Goal: Task Accomplishment & Management: Use online tool/utility

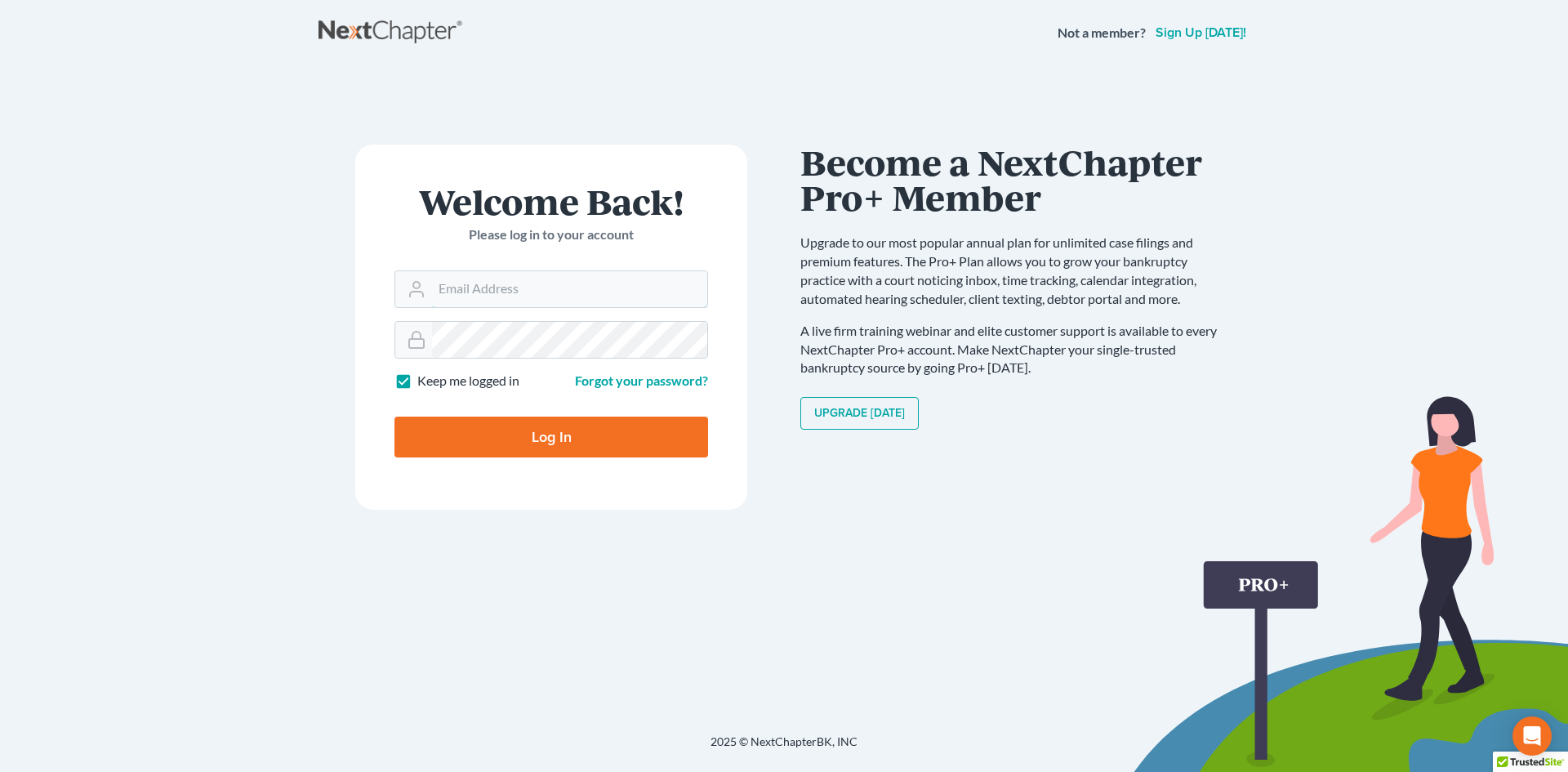
type input "[EMAIL_ADDRESS][DOMAIN_NAME]"
click at [581, 439] on input "Log In" at bounding box center [551, 437] width 314 height 41
type input "Thinking..."
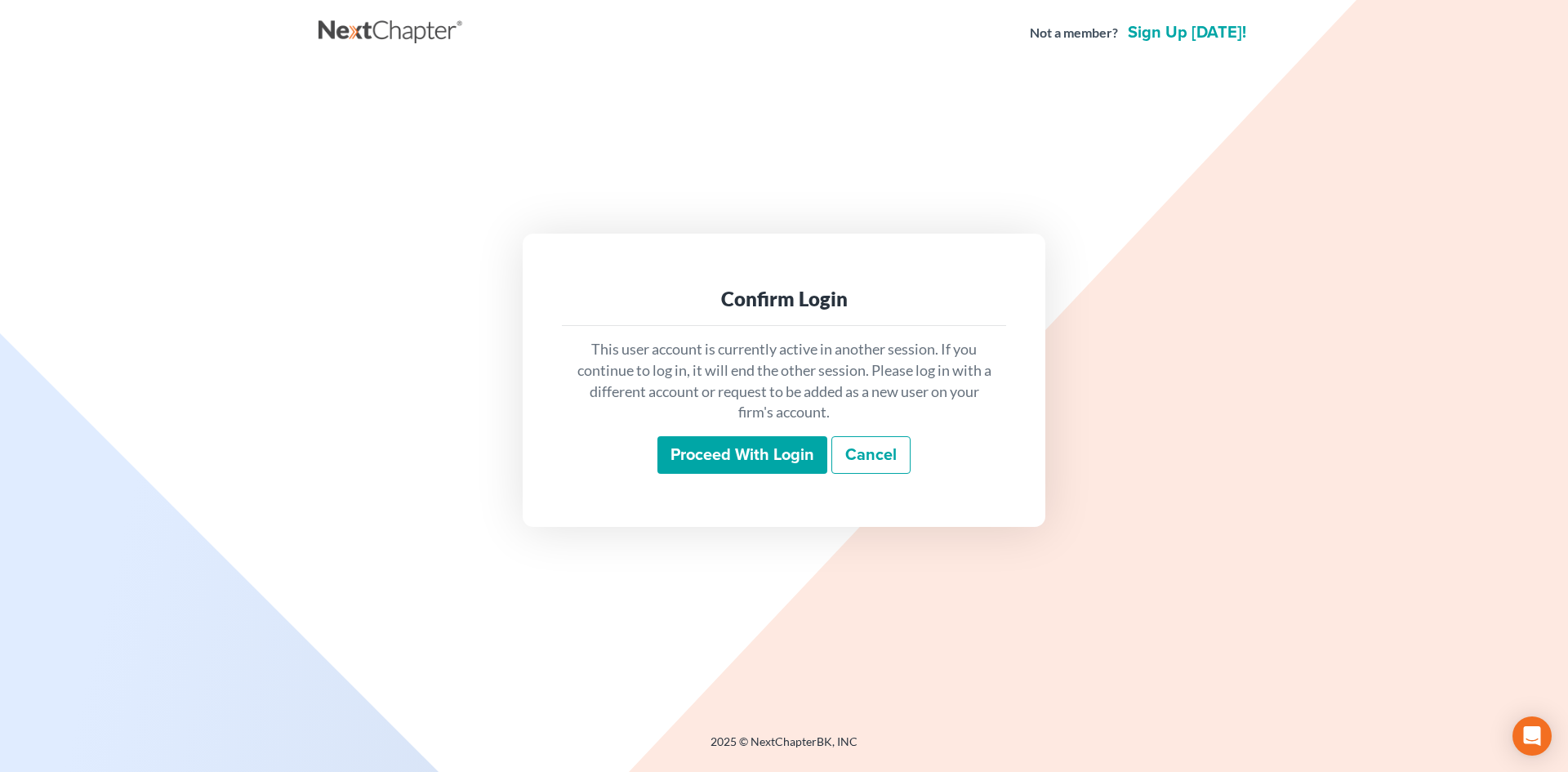
click at [765, 443] on input "Proceed with login" at bounding box center [742, 455] width 170 height 38
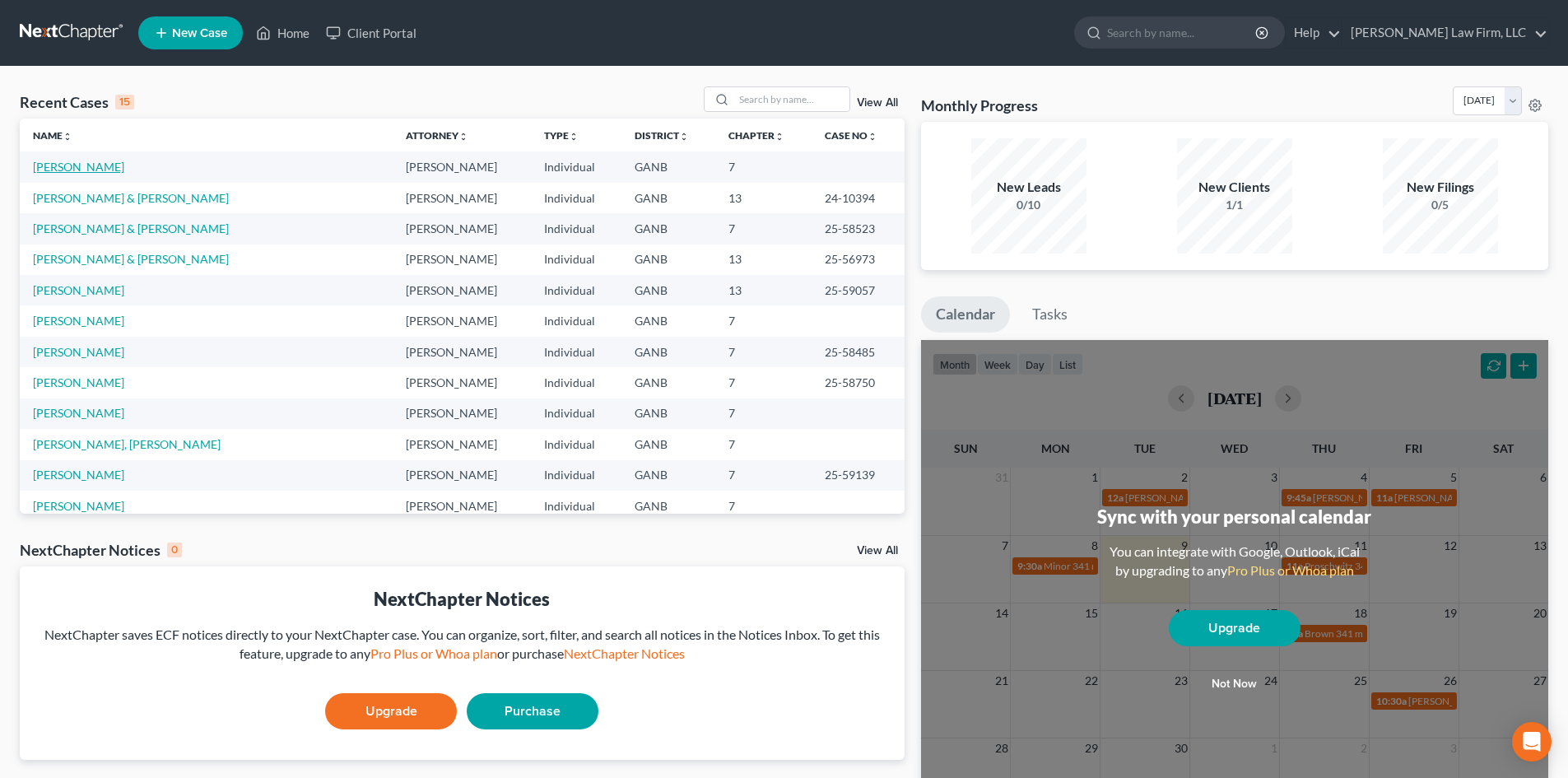
click at [93, 172] on link "[PERSON_NAME]" at bounding box center [78, 166] width 91 height 14
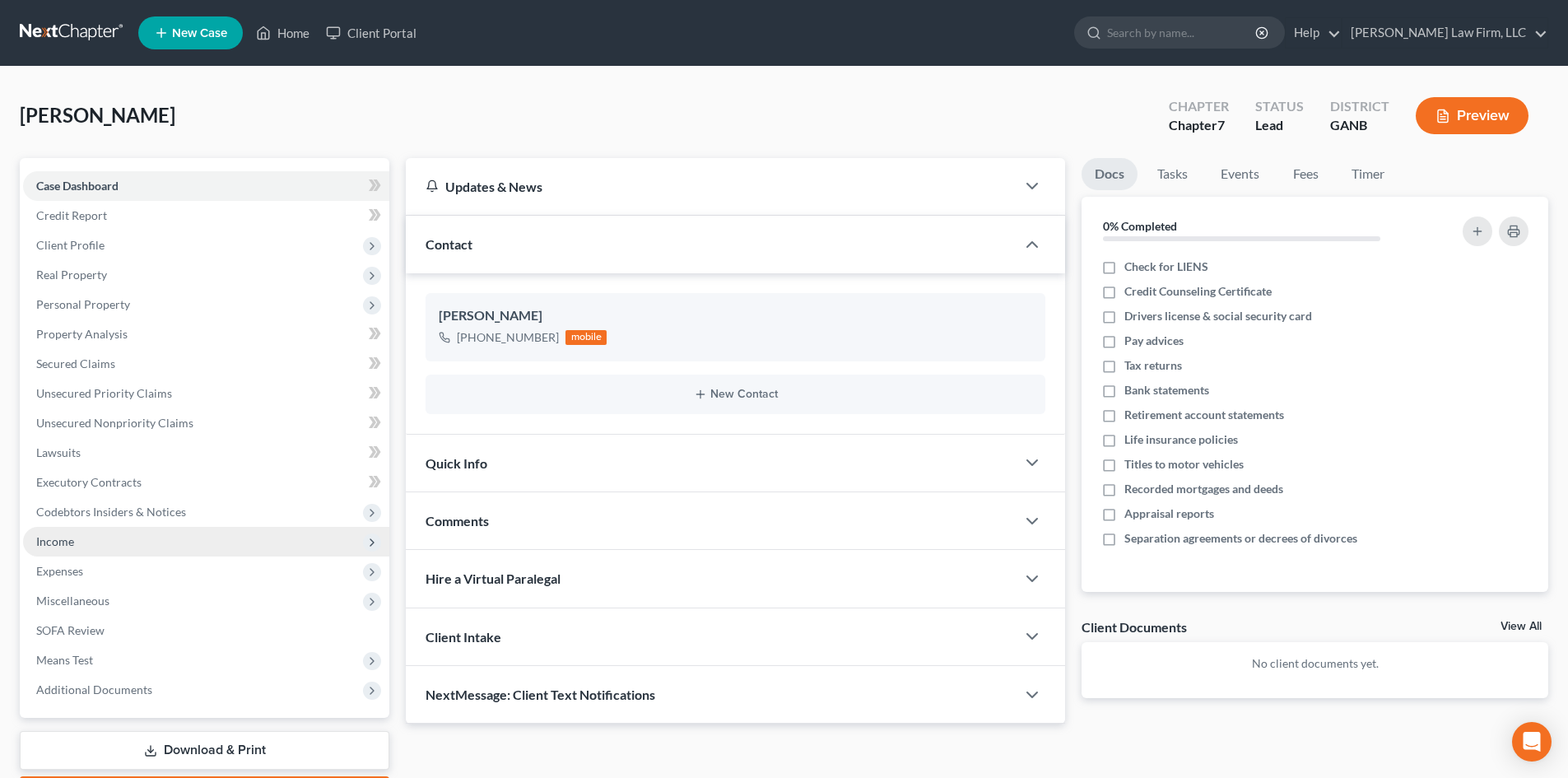
click at [49, 539] on span "Income" at bounding box center [55, 541] width 38 height 14
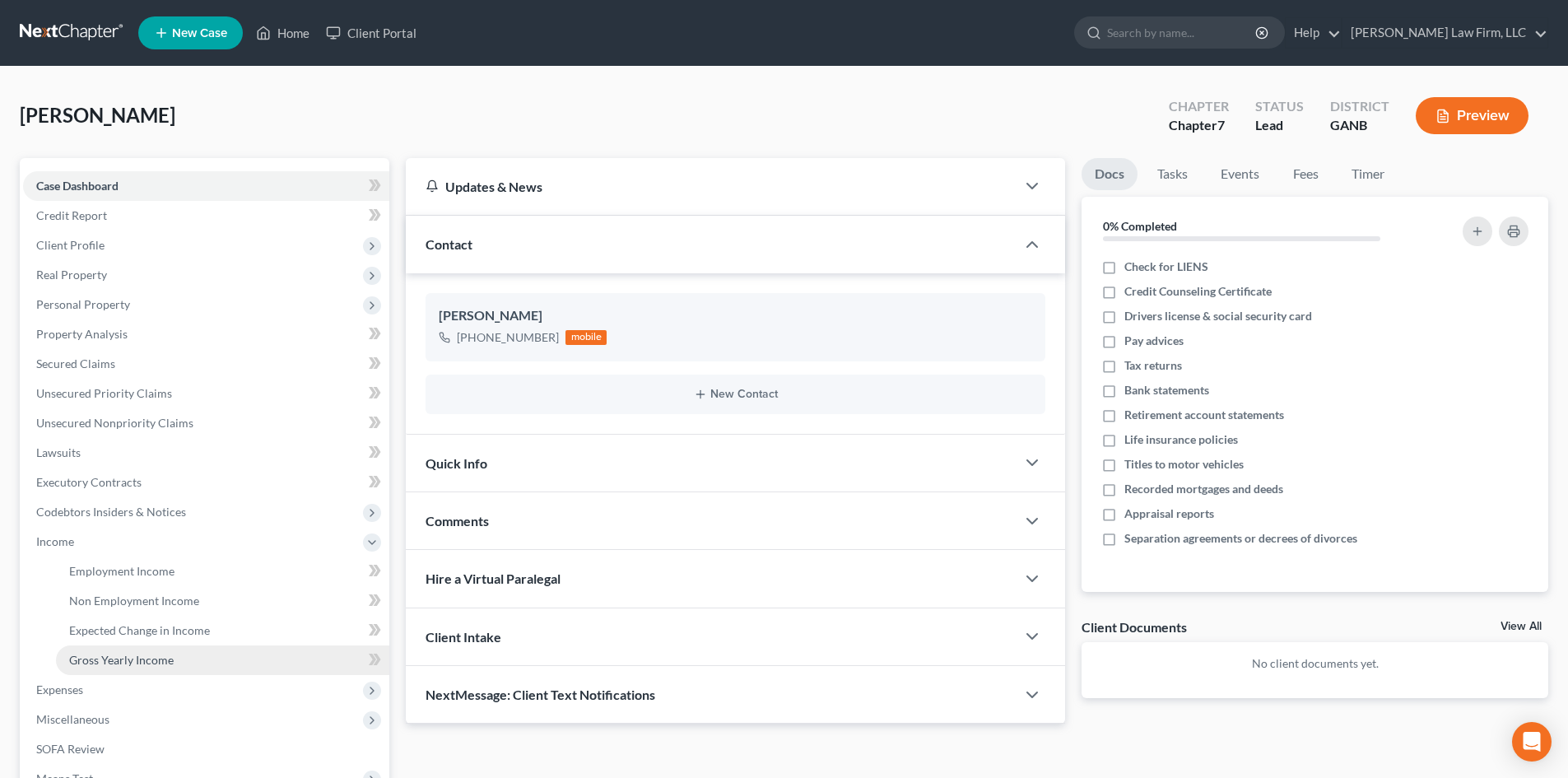
click at [99, 671] on link "Gross Yearly Income" at bounding box center [222, 660] width 333 height 30
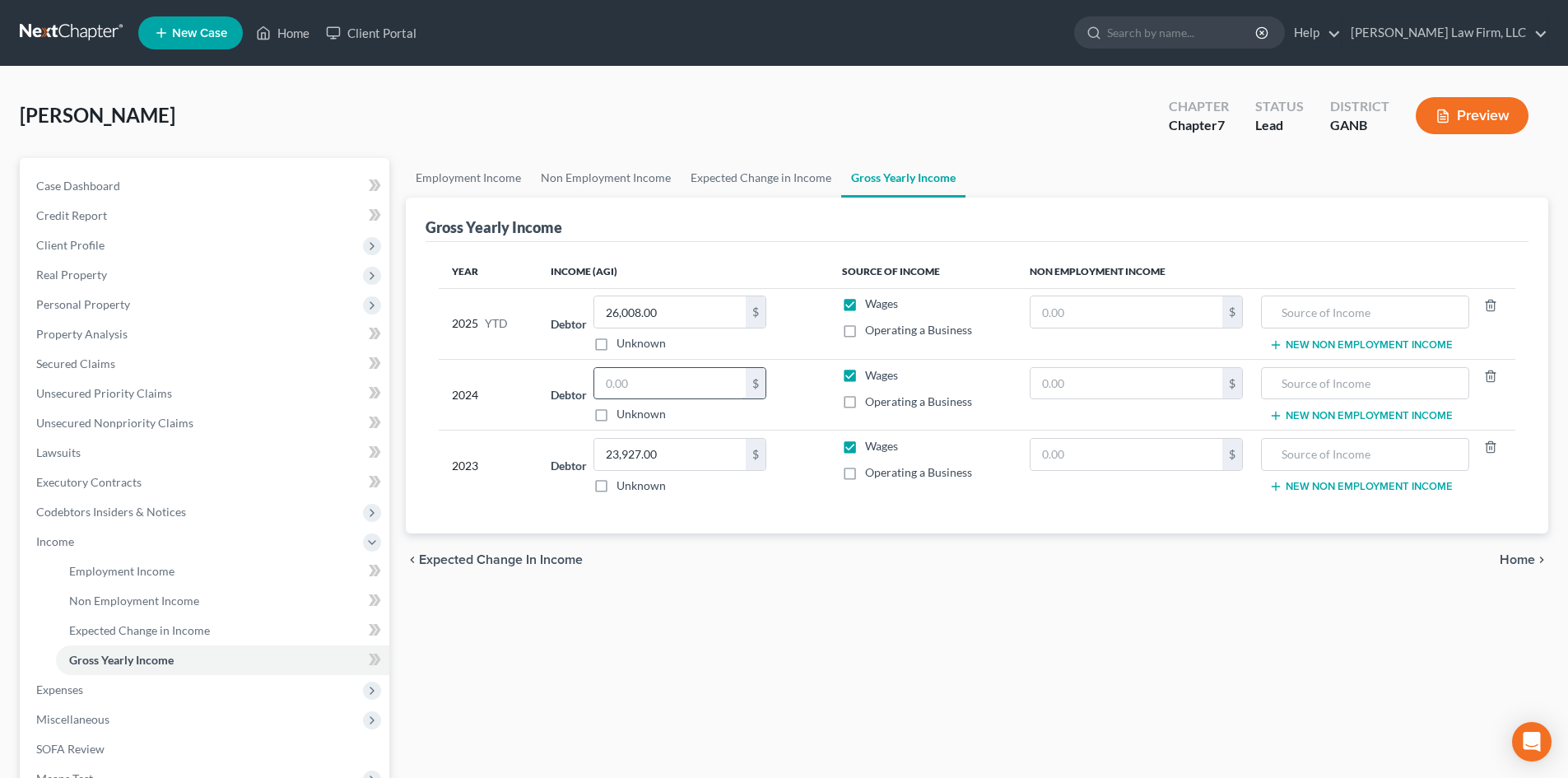
click at [654, 387] on input "text" at bounding box center [670, 384] width 151 height 31
type input "16,295"
click at [846, 510] on div "Year Income (AGI) Source of Income Non Employment Income 2025 YTD Debtor 26,008…" at bounding box center [977, 388] width 1103 height 292
click at [1064, 389] on input "text" at bounding box center [1126, 384] width 192 height 31
type input "6,204"
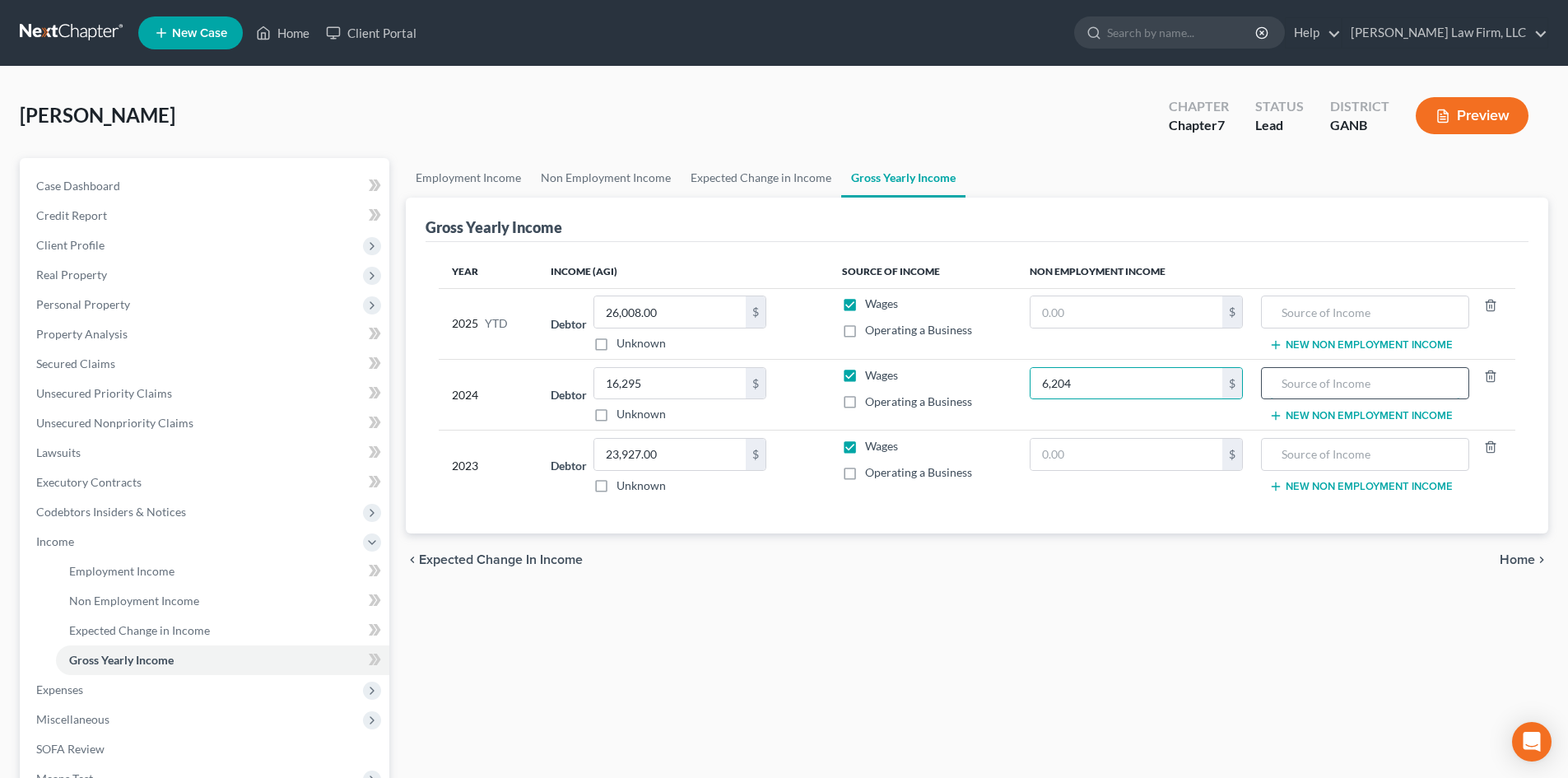
click at [1322, 390] on input "text" at bounding box center [1365, 384] width 189 height 31
type input "Retirement distribution"
click at [77, 376] on link "Secured Claims" at bounding box center [206, 364] width 366 height 30
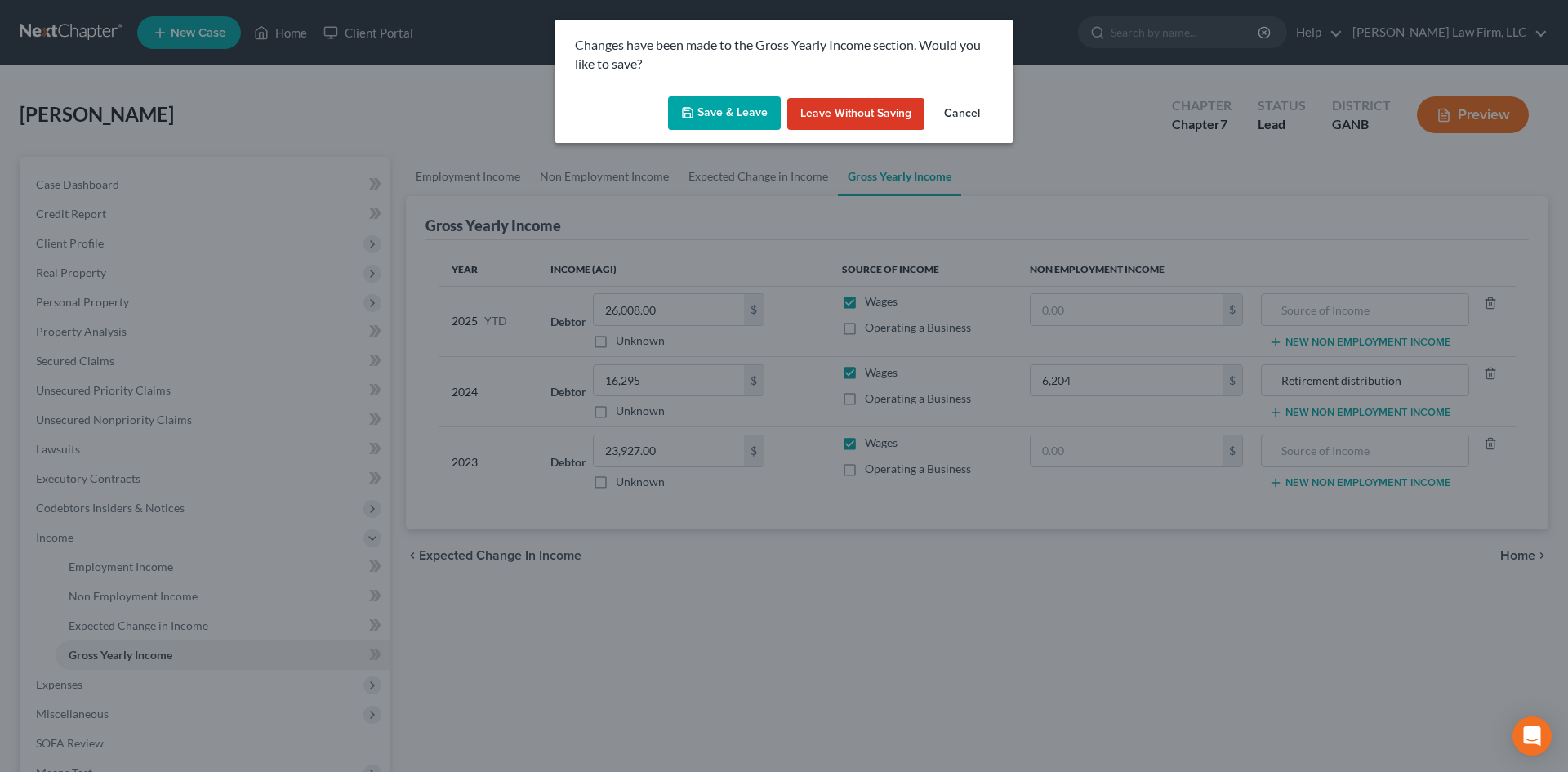
click at [701, 101] on button "Save & Leave" at bounding box center [724, 114] width 113 height 34
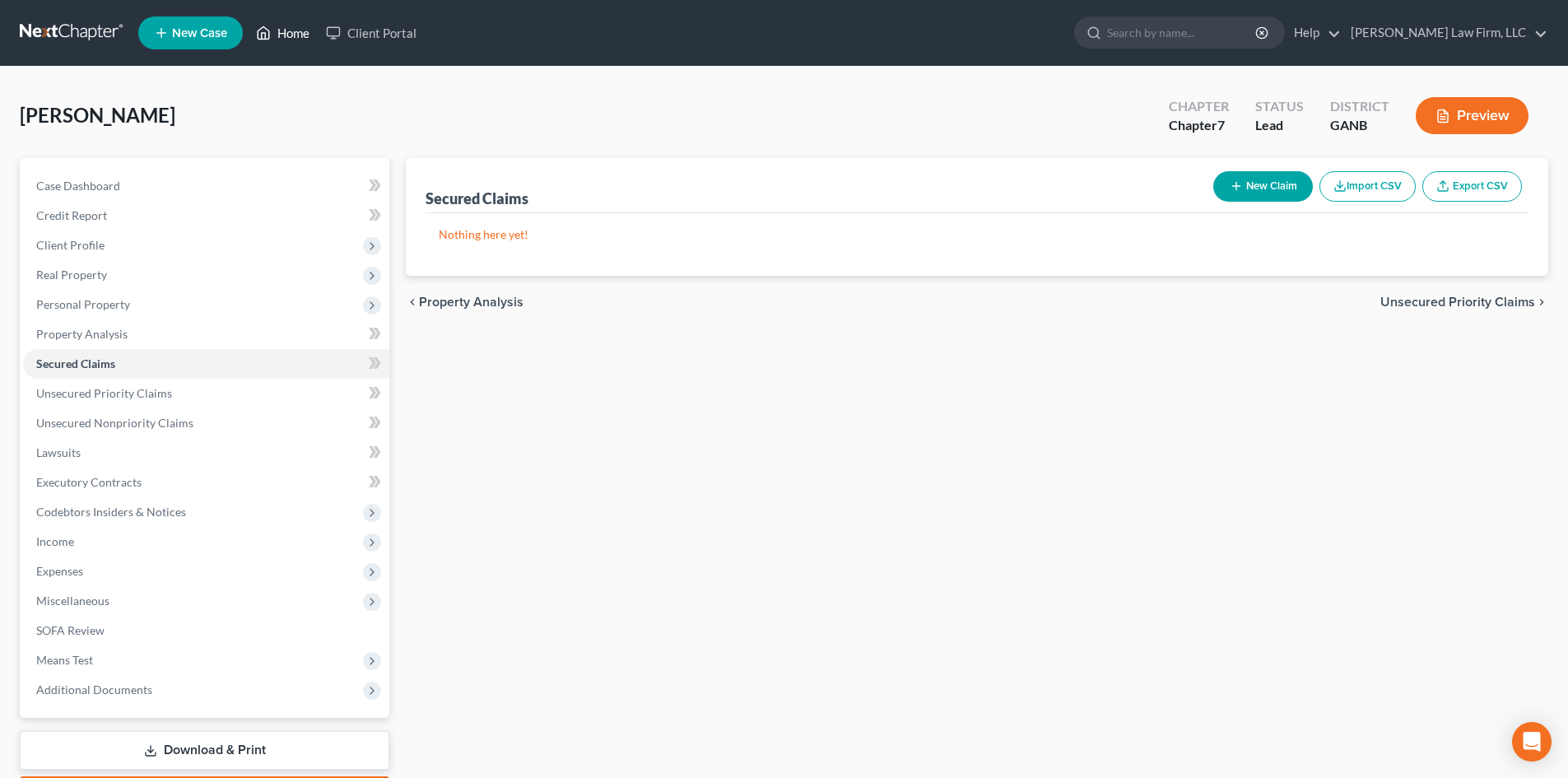
click at [290, 30] on link "Home" at bounding box center [282, 33] width 70 height 30
